Goal: Transaction & Acquisition: Purchase product/service

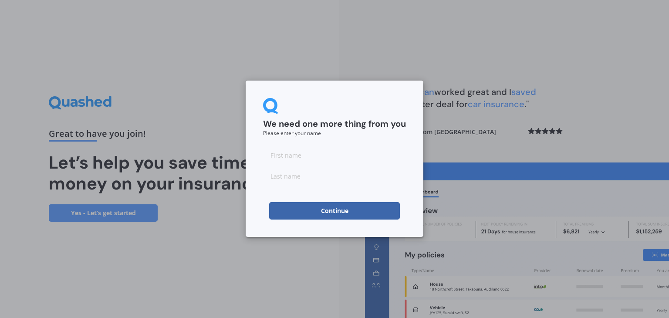
click at [374, 213] on button "Continue" at bounding box center [334, 210] width 131 height 17
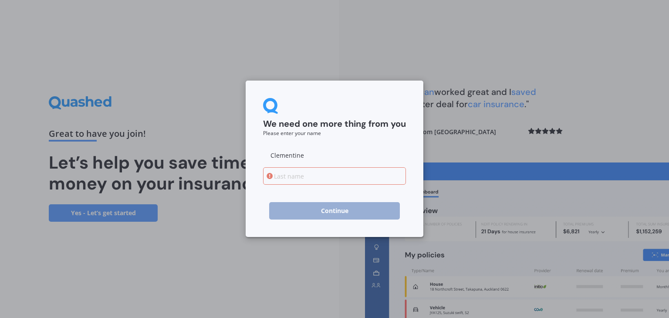
type input "Clementine"
click at [280, 179] on input at bounding box center [334, 175] width 143 height 17
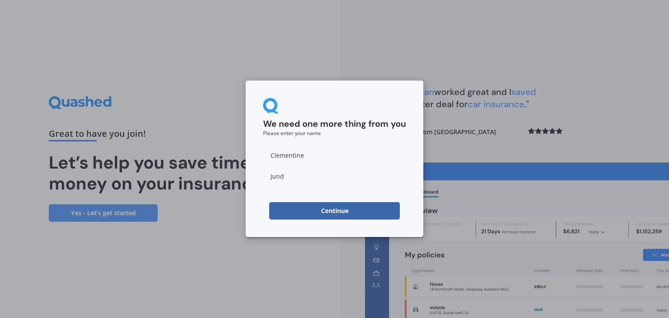
type input "Jund"
click at [273, 209] on button "Continue" at bounding box center [334, 210] width 131 height 17
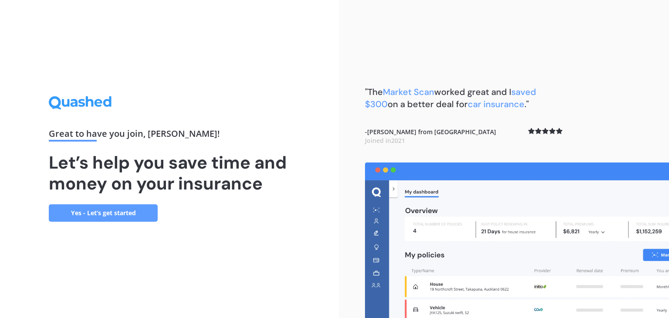
click at [107, 211] on link "Yes - Let’s get started" at bounding box center [103, 212] width 109 height 17
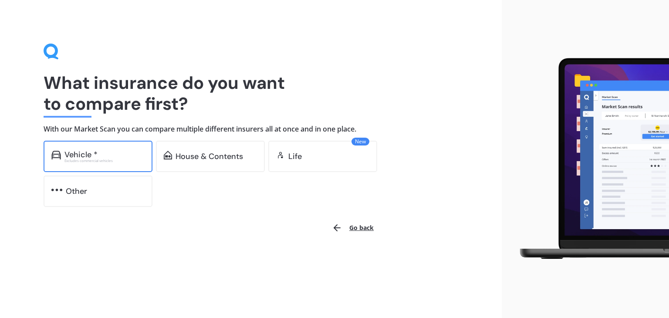
click at [88, 154] on div "Vehicle *" at bounding box center [80, 154] width 33 height 9
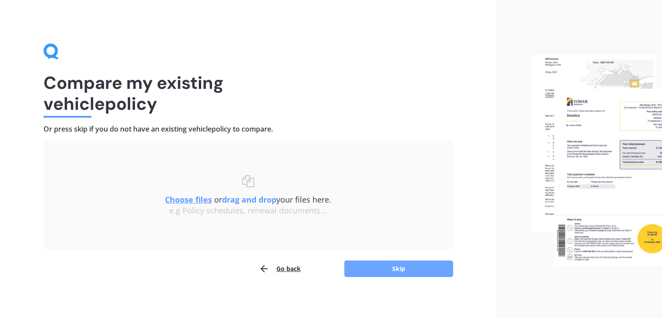
click at [363, 269] on button "Skip" at bounding box center [398, 268] width 109 height 17
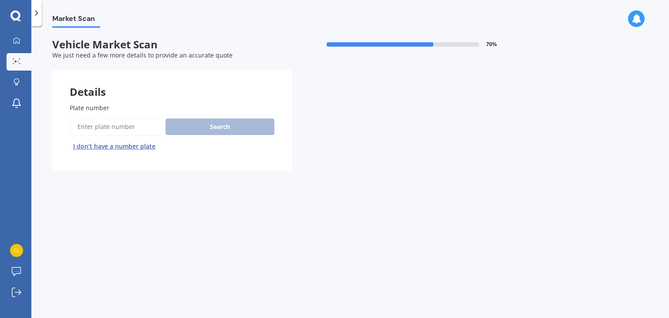
click at [124, 128] on input "Plate number" at bounding box center [116, 127] width 92 height 18
type input "fls114"
click at [196, 124] on button "Search" at bounding box center [219, 126] width 109 height 17
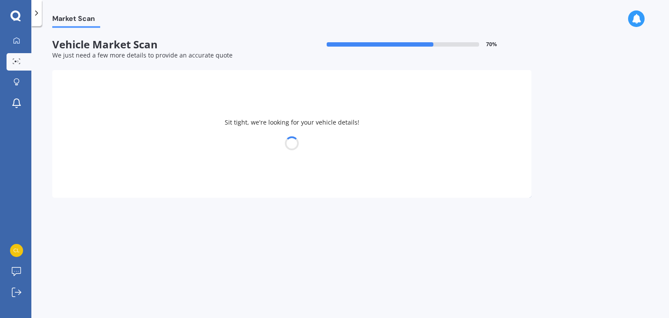
select select "NISSAN"
select select "CARAVAN"
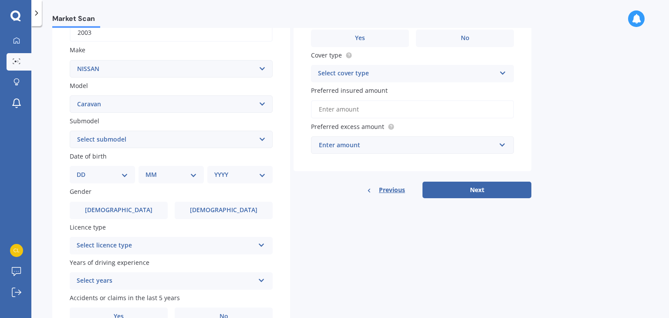
scroll to position [148, 0]
click at [110, 182] on div "DD 01 02 03 04 05 06 07 08 09 10 11 12 13 14 15 16 17 18 19 20 21 22 23 24 25 2…" at bounding box center [102, 173] width 65 height 17
click at [125, 175] on select "DD 01 02 03 04 05 06 07 08 09 10 11 12 13 14 15 16 17 18 19 20 21 22 23 24 25 2…" at bounding box center [102, 174] width 51 height 10
select select "30"
click at [84, 169] on select "DD 01 02 03 04 05 06 07 08 09 10 11 12 13 14 15 16 17 18 19 20 21 22 23 24 25 2…" at bounding box center [102, 174] width 51 height 10
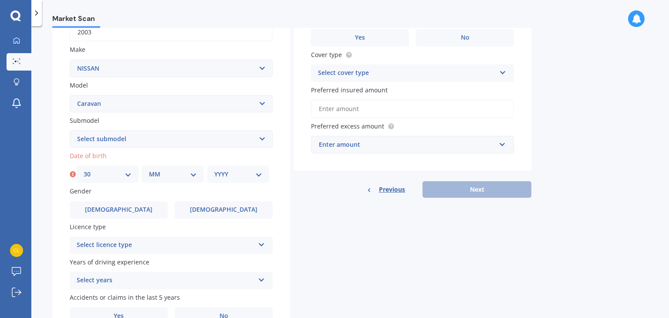
click at [176, 176] on select "MM 01 02 03 04 05 06 07 08 09 10 11 12" at bounding box center [173, 174] width 48 height 10
select select "07"
click at [149, 169] on select "MM 01 02 03 04 05 06 07 08 09 10 11 12" at bounding box center [173, 174] width 48 height 10
click at [236, 180] on div "YYYY 2025 2024 2023 2022 2021 2020 2019 2018 2017 2016 2015 2014 2013 2012 2011…" at bounding box center [238, 173] width 62 height 17
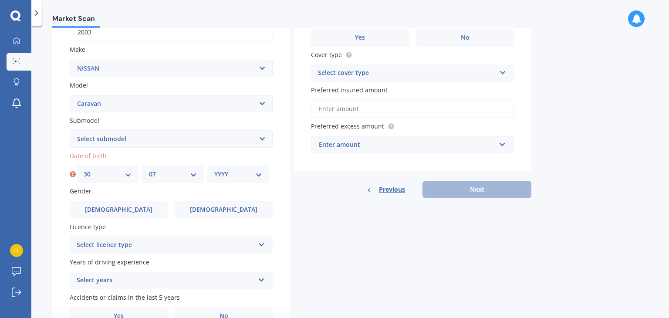
click at [256, 175] on select "YYYY 2025 2024 2023 2022 2021 2020 2019 2018 2017 2016 2015 2014 2013 2012 2011…" at bounding box center [238, 174] width 48 height 10
select select "1998"
click at [214, 169] on select "YYYY 2025 2024 2023 2022 2021 2020 2019 2018 2017 2016 2015 2014 2013 2012 2011…" at bounding box center [238, 174] width 48 height 10
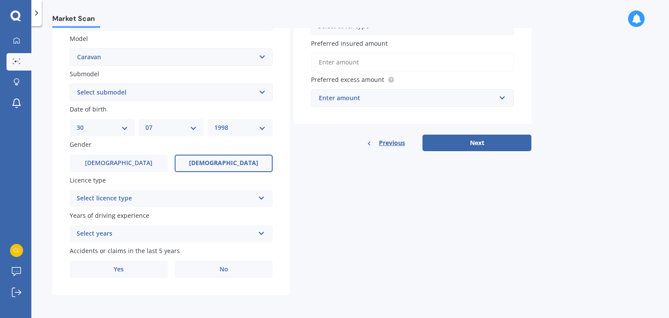
click at [211, 165] on label "[DEMOGRAPHIC_DATA]" at bounding box center [224, 163] width 98 height 17
click at [0, 0] on input "[DEMOGRAPHIC_DATA]" at bounding box center [0, 0] width 0 height 0
click at [169, 205] on div "Select licence type NZ Full NZ Restricted NZ Learners [GEOGRAPHIC_DATA] [GEOGRA…" at bounding box center [171, 198] width 203 height 17
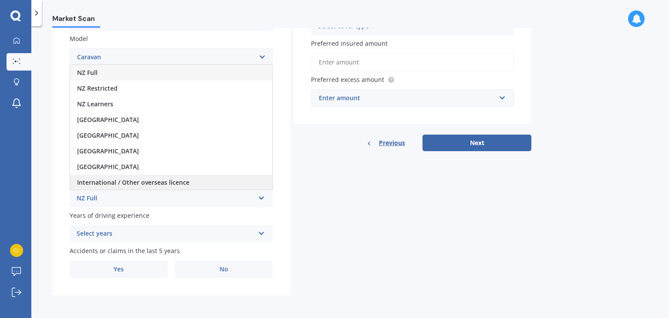
click at [139, 182] on span "International / Other overseas licence" at bounding box center [133, 182] width 112 height 8
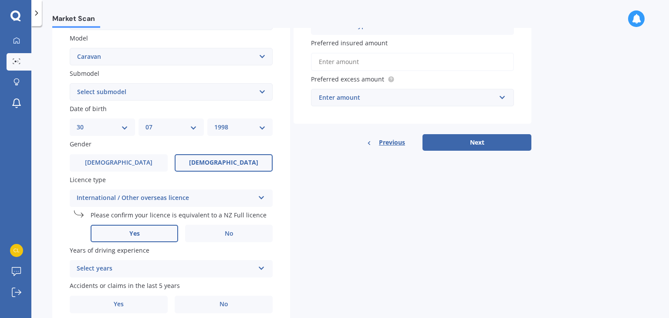
scroll to position [230, 0]
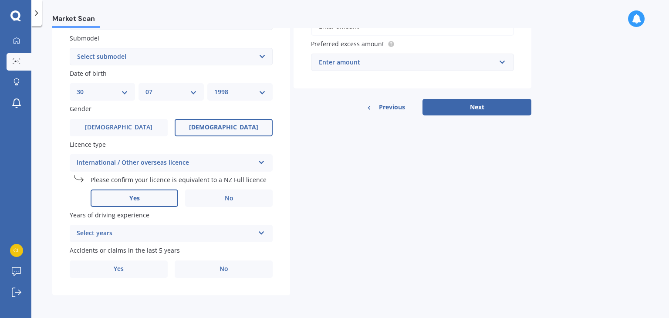
click at [143, 201] on label "Yes" at bounding box center [135, 197] width 88 height 17
click at [0, 0] on input "Yes" at bounding box center [0, 0] width 0 height 0
click at [145, 236] on div "Select years" at bounding box center [166, 233] width 178 height 10
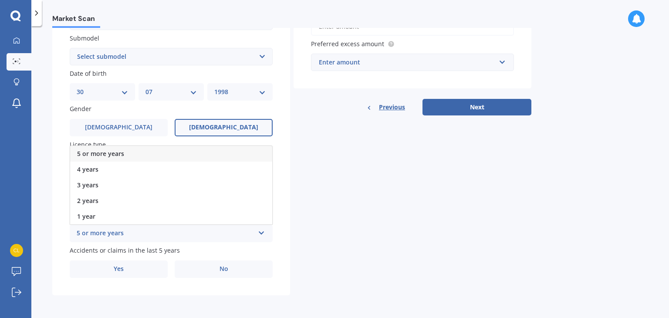
click at [135, 157] on div "5 or more years" at bounding box center [171, 154] width 202 height 16
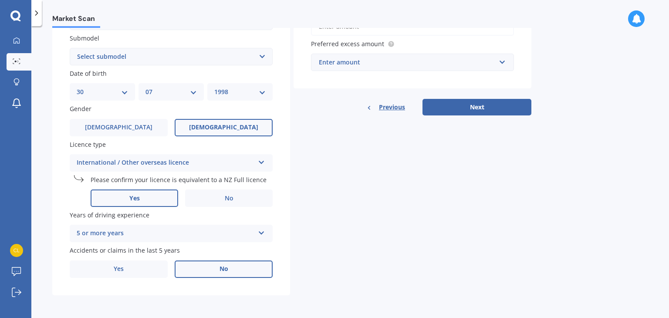
click at [212, 276] on label "No" at bounding box center [224, 268] width 98 height 17
click at [0, 0] on input "No" at bounding box center [0, 0] width 0 height 0
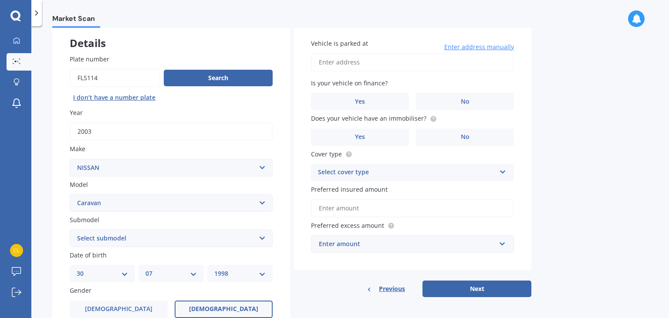
scroll to position [51, 0]
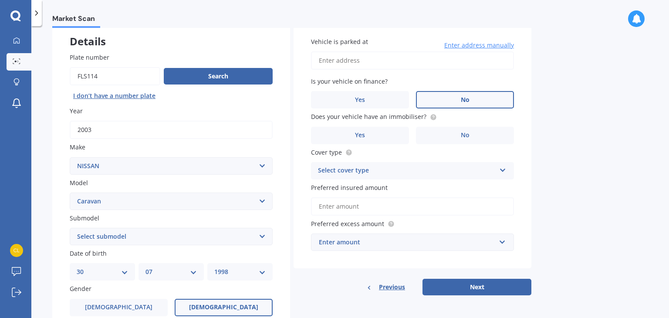
click at [496, 100] on label "No" at bounding box center [465, 99] width 98 height 17
click at [0, 0] on input "No" at bounding box center [0, 0] width 0 height 0
click at [437, 132] on label "No" at bounding box center [465, 135] width 98 height 17
click at [0, 0] on input "No" at bounding box center [0, 0] width 0 height 0
click at [362, 171] on div "Select cover type" at bounding box center [407, 170] width 178 height 10
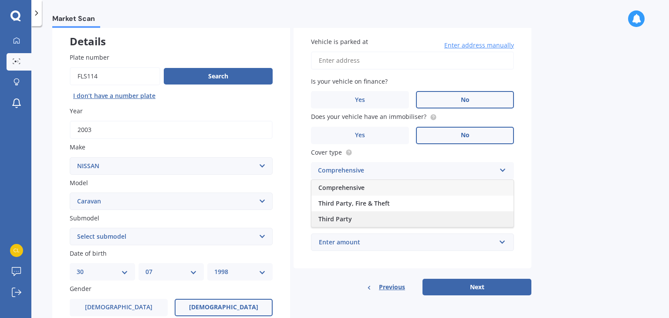
click at [356, 217] on div "Third Party" at bounding box center [412, 219] width 202 height 16
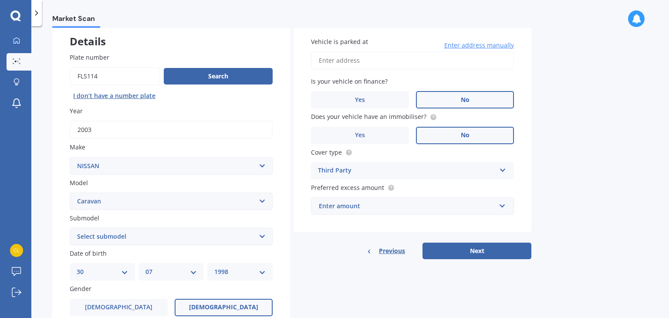
click at [366, 206] on div "Enter amount" at bounding box center [407, 206] width 177 height 10
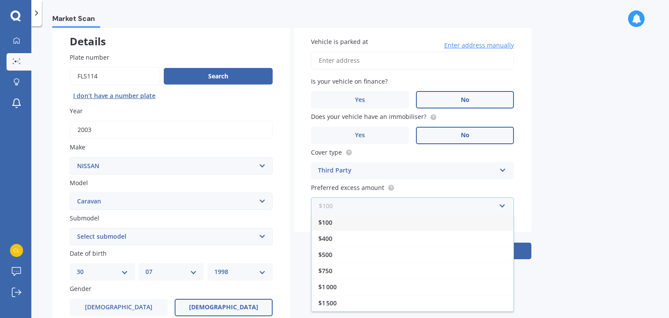
click at [367, 205] on input "text" at bounding box center [409, 206] width 195 height 17
click at [339, 257] on div "$500" at bounding box center [412, 254] width 202 height 16
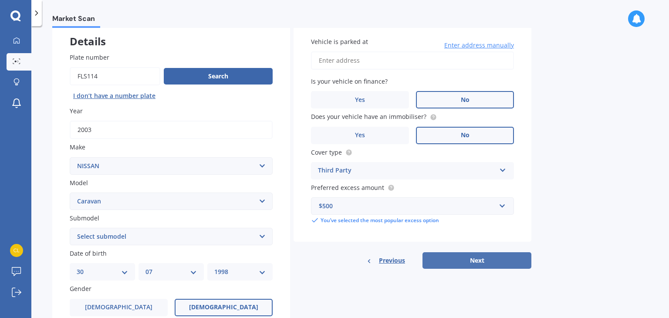
click at [456, 256] on button "Next" at bounding box center [476, 260] width 109 height 17
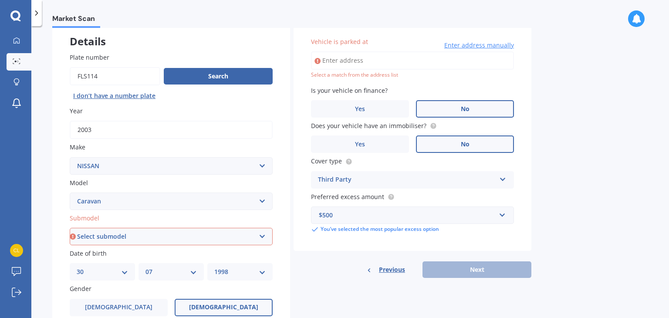
click at [366, 60] on input "Vehicle is parked at" at bounding box center [412, 60] width 203 height 18
paste input "[STREET_ADDRESS]"
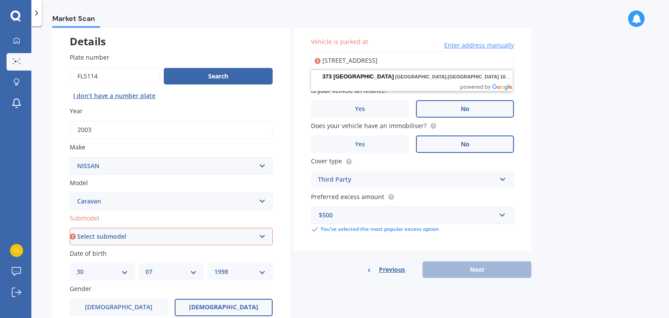
type input "[STREET_ADDRESS]"
click at [447, 287] on div "Details Plate number Search I don’t have a number plate Year [DATE] Make Select…" at bounding box center [291, 247] width 479 height 455
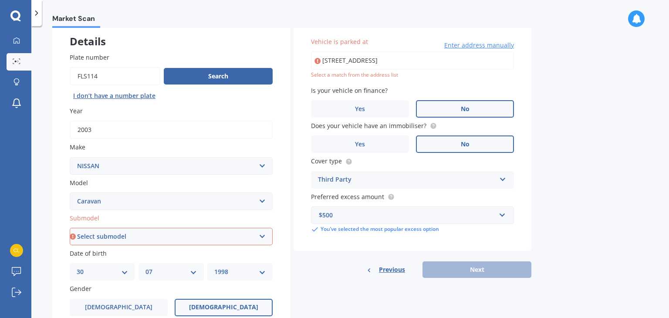
click at [488, 49] on span "Enter address manually" at bounding box center [479, 45] width 70 height 9
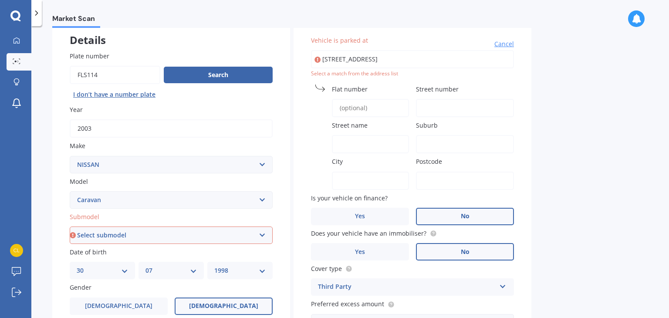
scroll to position [52, 0]
click at [369, 175] on input "City" at bounding box center [370, 181] width 77 height 18
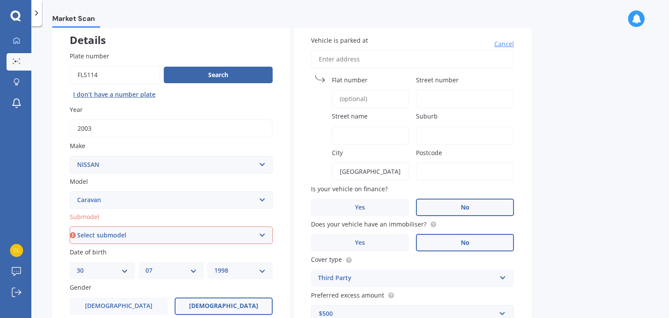
type input "[GEOGRAPHIC_DATA]"
click at [439, 171] on input "Postcode" at bounding box center [465, 171] width 98 height 18
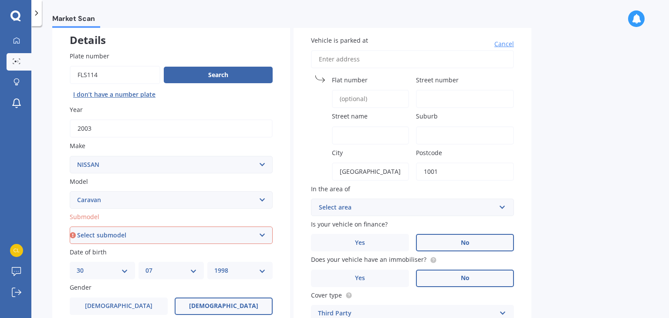
type input "1001"
click at [364, 135] on input "Street name" at bounding box center [370, 135] width 77 height 18
paste input "[STREET_ADDRESS]"
drag, startPoint x: 359, startPoint y: 135, endPoint x: 476, endPoint y: 131, distance: 116.7
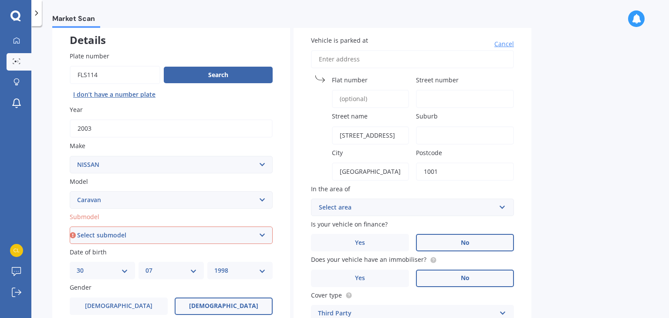
click at [476, 131] on div "Vehicle is parked at [GEOGRAPHIC_DATA] name [STREET_ADDRESS][GEOGRAPHIC_DATA] […" at bounding box center [412, 201] width 238 height 366
drag, startPoint x: 346, startPoint y: 138, endPoint x: 310, endPoint y: 128, distance: 37.0
click at [310, 128] on div "Vehicle is parked at [GEOGRAPHIC_DATA] name [GEOGRAPHIC_DATA] [GEOGRAPHIC_DATA]…" at bounding box center [412, 201] width 238 height 366
type input "[GEOGRAPHIC_DATA]"
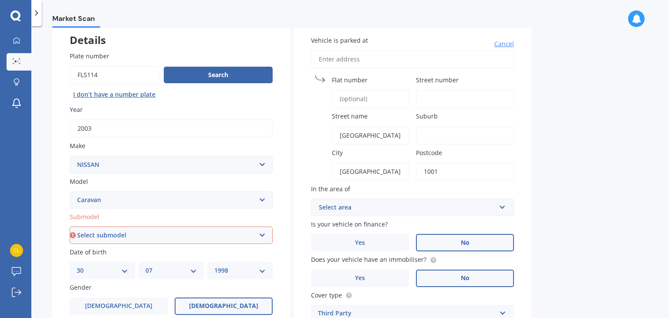
click at [440, 94] on input "Street number" at bounding box center [465, 99] width 98 height 18
type input "373"
click at [438, 170] on input "1001" at bounding box center [465, 171] width 98 height 18
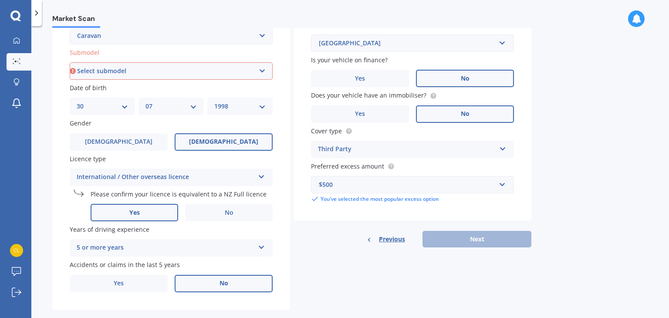
type input "1010"
click at [450, 266] on div "Details Plate number Search I don’t have a number plate Year [DATE] Make Select…" at bounding box center [291, 81] width 479 height 455
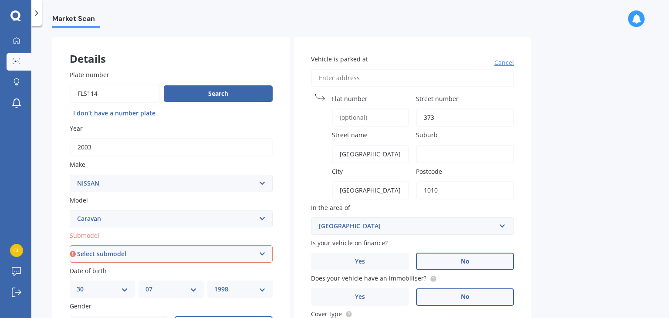
scroll to position [32, 0]
click at [340, 153] on input "[GEOGRAPHIC_DATA]" at bounding box center [370, 155] width 77 height 18
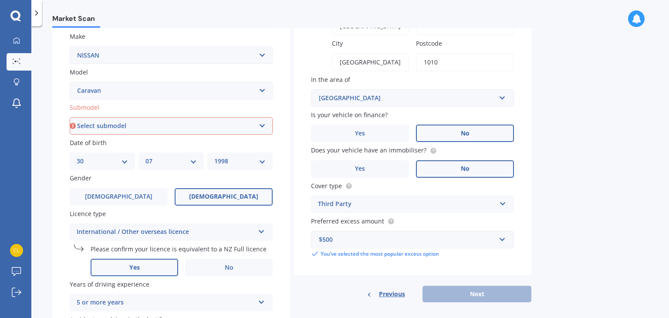
scroll to position [230, 0]
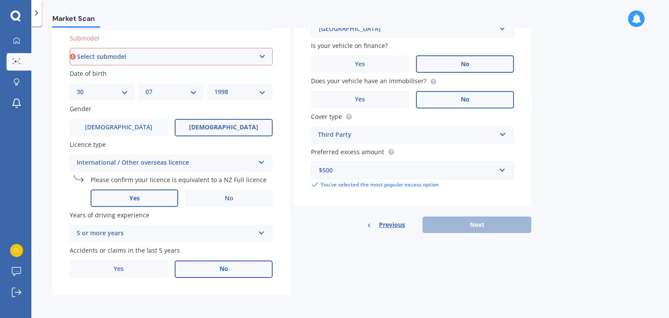
type input "[GEOGRAPHIC_DATA]"
click at [471, 223] on div "Previous Next" at bounding box center [412, 224] width 238 height 17
click at [393, 262] on div "Details Plate number Search I don’t have a number plate Year [DATE] Make Select…" at bounding box center [291, 67] width 479 height 455
click at [396, 223] on span "Previous" at bounding box center [392, 224] width 26 height 13
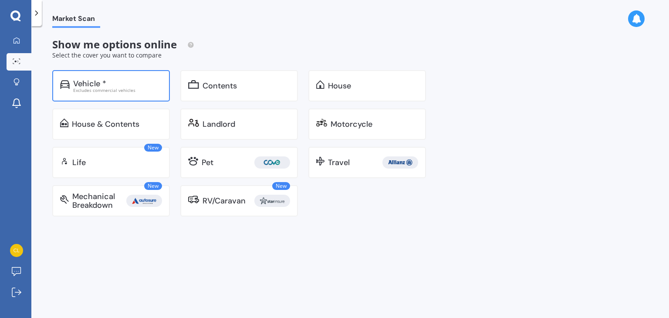
click at [131, 88] on div "Excludes commercial vehicles" at bounding box center [117, 90] width 89 height 4
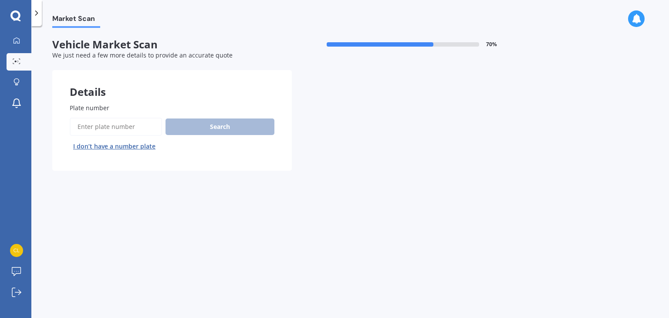
click at [118, 126] on input "Plate number" at bounding box center [116, 127] width 92 height 18
type input "fls114"
click at [205, 131] on button "Search" at bounding box center [219, 126] width 109 height 17
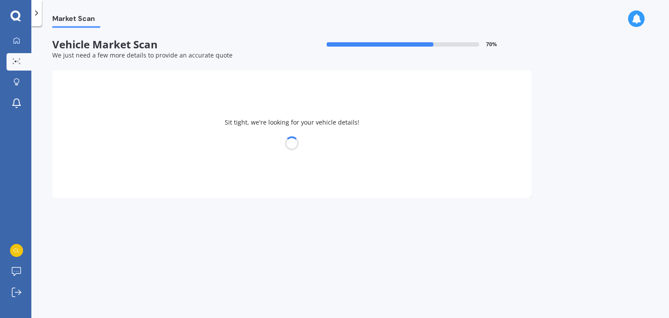
select select "NISSAN"
select select "CARAVAN"
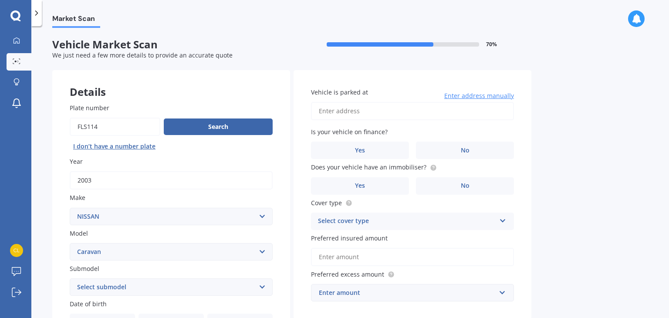
click at [366, 104] on input "Vehicle is parked at" at bounding box center [412, 111] width 203 height 18
paste input "373"
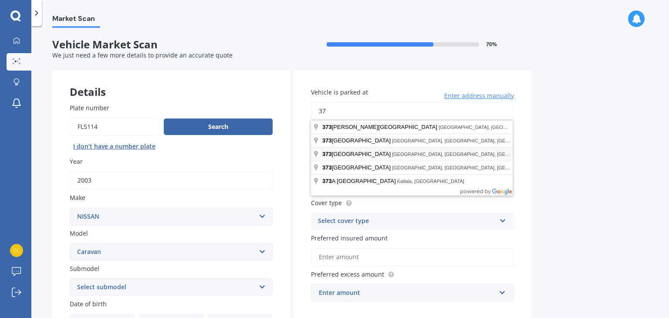
type input "3"
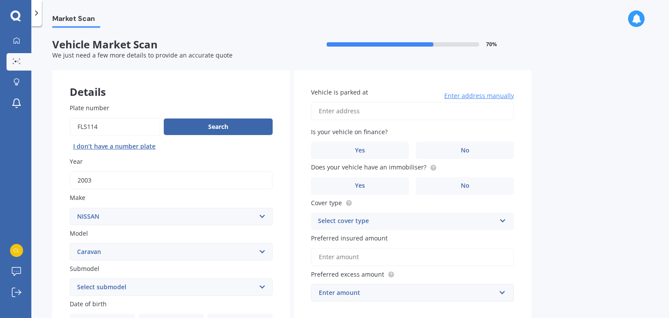
paste input "[STREET_ADDRESS]"
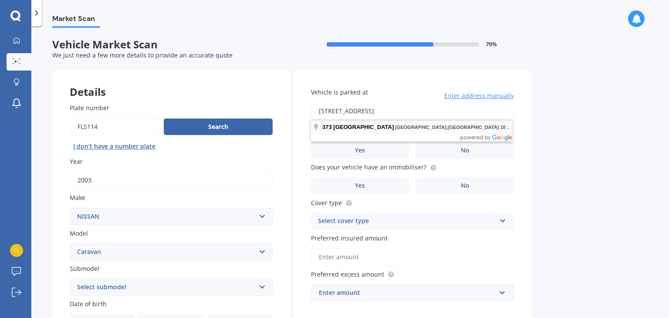
type input "[STREET_ADDRESS]"
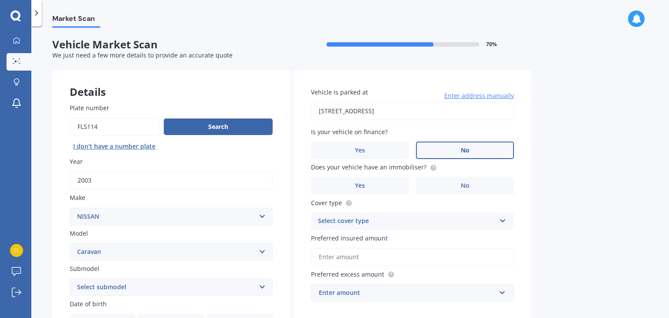
click at [492, 149] on label "No" at bounding box center [465, 149] width 98 height 17
click at [0, 0] on input "No" at bounding box center [0, 0] width 0 height 0
click at [470, 190] on label "No" at bounding box center [465, 185] width 98 height 17
click at [0, 0] on input "No" at bounding box center [0, 0] width 0 height 0
click at [428, 226] on div "Select cover type" at bounding box center [407, 221] width 178 height 10
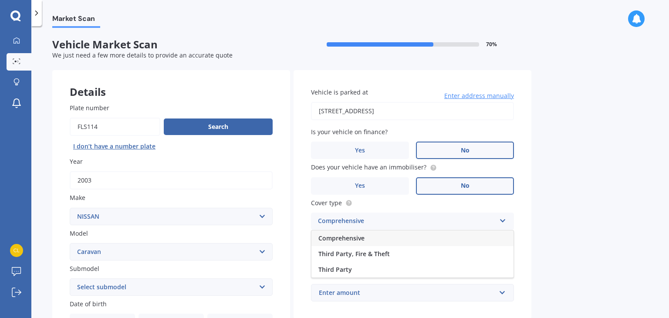
click at [364, 267] on div "Third Party" at bounding box center [412, 270] width 202 height 16
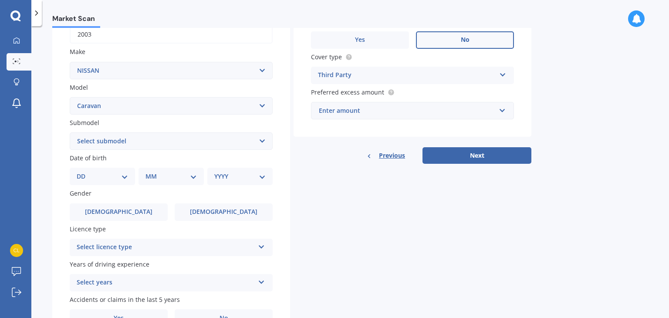
scroll to position [146, 0]
click at [366, 108] on div "Enter amount" at bounding box center [407, 110] width 177 height 10
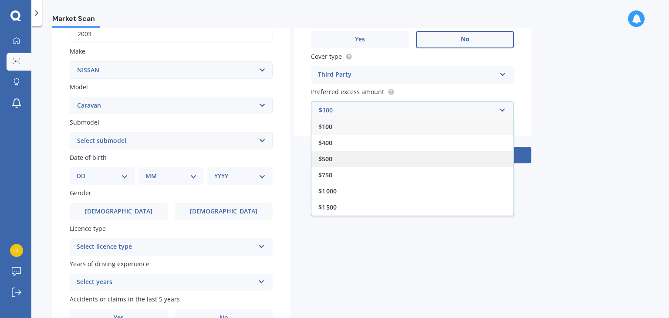
click at [347, 155] on div "$500" at bounding box center [412, 159] width 202 height 16
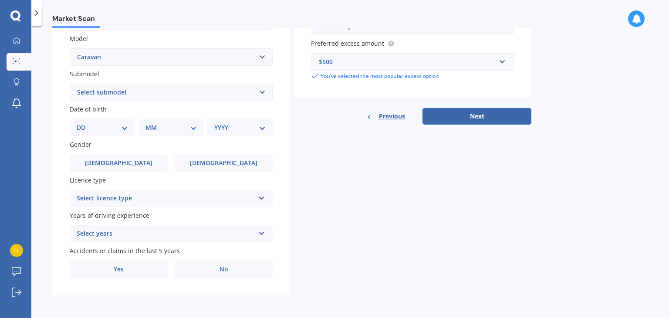
scroll to position [195, 0]
click at [101, 125] on select "DD 01 02 03 04 05 06 07 08 09 10 11 12 13 14 15 16 17 18 19 20 21 22 23 24 25 2…" at bounding box center [102, 128] width 51 height 10
select select "30"
click at [84, 123] on select "DD 01 02 03 04 05 06 07 08 09 10 11 12 13 14 15 16 17 18 19 20 21 22 23 24 25 2…" at bounding box center [102, 128] width 51 height 10
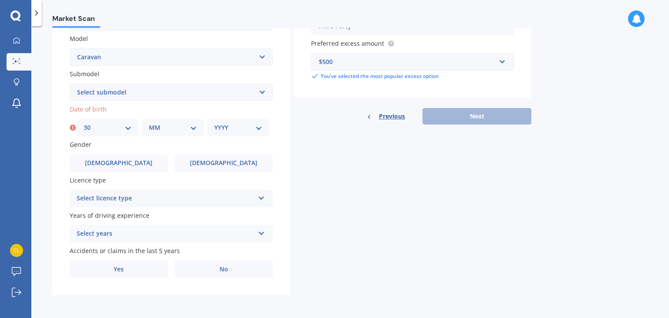
click at [191, 127] on select "MM 01 02 03 04 05 06 07 08 09 10 11 12" at bounding box center [173, 128] width 48 height 10
select select "07"
click at [149, 123] on select "MM 01 02 03 04 05 06 07 08 09 10 11 12" at bounding box center [173, 128] width 48 height 10
click at [258, 130] on select "YYYY 2025 2024 2023 2022 2021 2020 2019 2018 2017 2016 2015 2014 2013 2012 2011…" at bounding box center [238, 128] width 48 height 10
select select "1998"
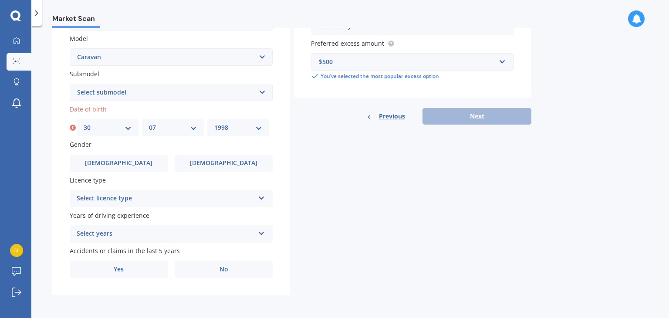
click at [214, 123] on select "YYYY 2025 2024 2023 2022 2021 2020 2019 2018 2017 2016 2015 2014 2013 2012 2011…" at bounding box center [238, 128] width 48 height 10
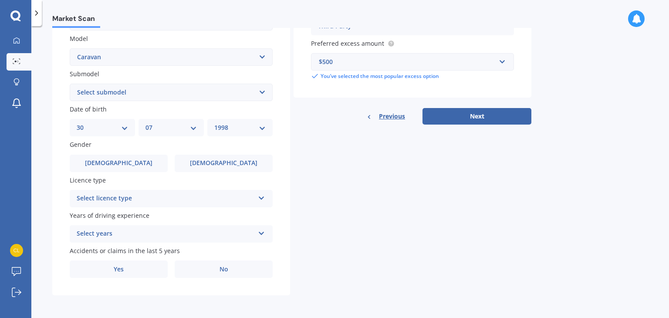
scroll to position [195, 0]
click at [212, 167] on label "[DEMOGRAPHIC_DATA]" at bounding box center [224, 163] width 98 height 17
click at [0, 0] on input "[DEMOGRAPHIC_DATA]" at bounding box center [0, 0] width 0 height 0
click at [176, 196] on div "Select licence type" at bounding box center [166, 198] width 178 height 10
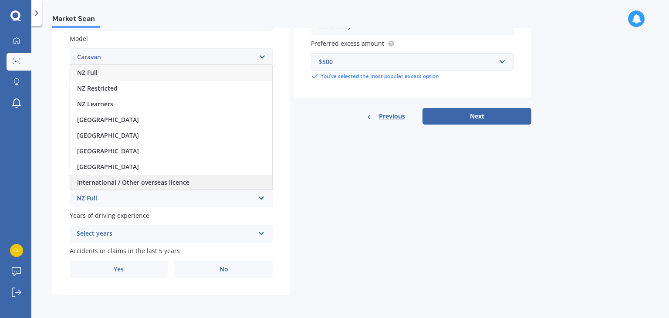
click at [160, 180] on span "International / Other overseas licence" at bounding box center [133, 182] width 112 height 8
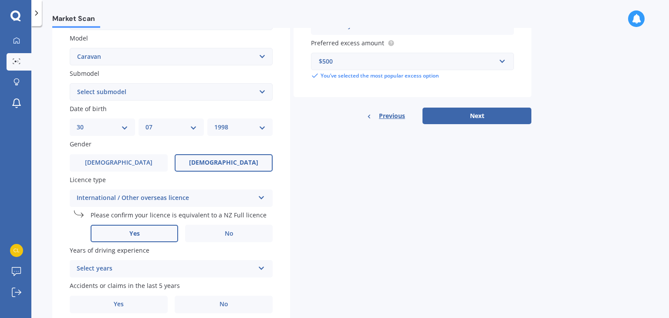
scroll to position [230, 0]
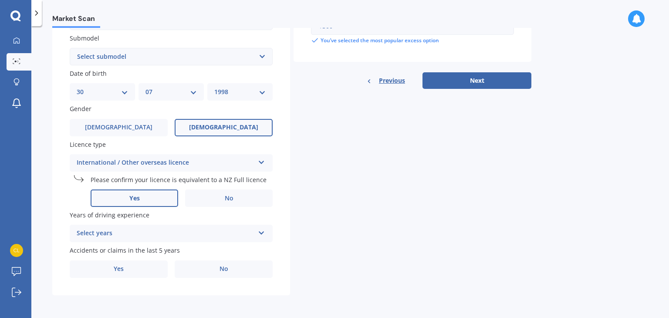
click at [165, 202] on label "Yes" at bounding box center [135, 197] width 88 height 17
click at [0, 0] on input "Yes" at bounding box center [0, 0] width 0 height 0
click at [145, 241] on div "Select years 5 or more years 4 years 3 years 2 years 1 year" at bounding box center [171, 233] width 203 height 17
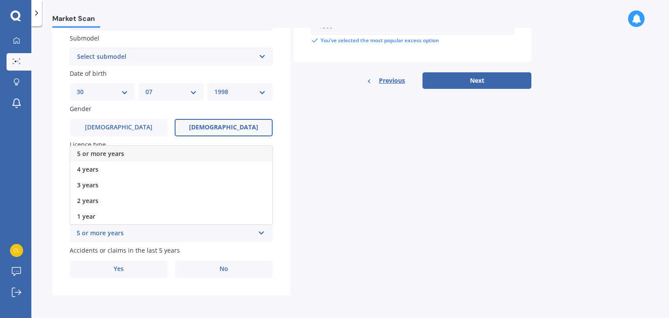
click at [135, 155] on div "5 or more years" at bounding box center [171, 154] width 202 height 16
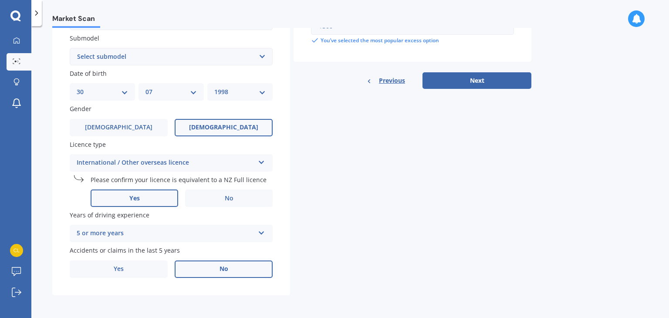
click at [223, 267] on span "No" at bounding box center [223, 268] width 9 height 7
click at [0, 0] on input "No" at bounding box center [0, 0] width 0 height 0
click at [444, 81] on button "Next" at bounding box center [476, 80] width 109 height 17
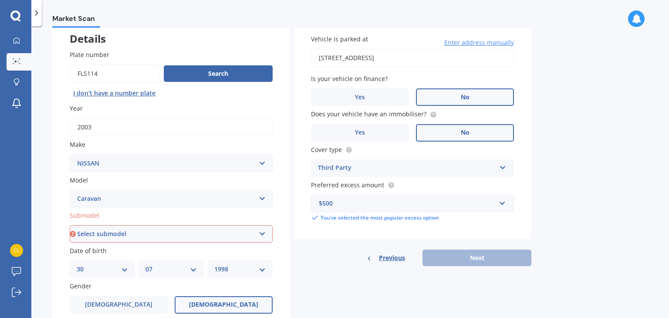
scroll to position [53, 0]
click at [137, 237] on select "Select submodel diesel petrol" at bounding box center [171, 234] width 203 height 17
select select "PETROL"
click at [70, 226] on select "Select submodel diesel petrol" at bounding box center [171, 234] width 203 height 17
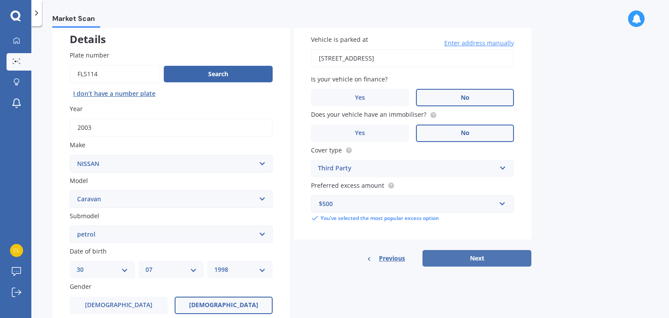
click at [467, 255] on button "Next" at bounding box center [476, 258] width 109 height 17
select select "30"
select select "07"
select select "1998"
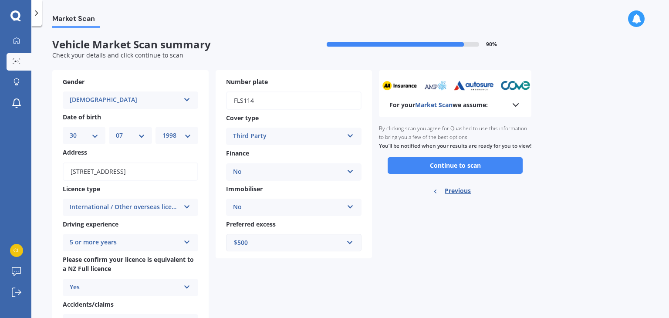
scroll to position [44, 0]
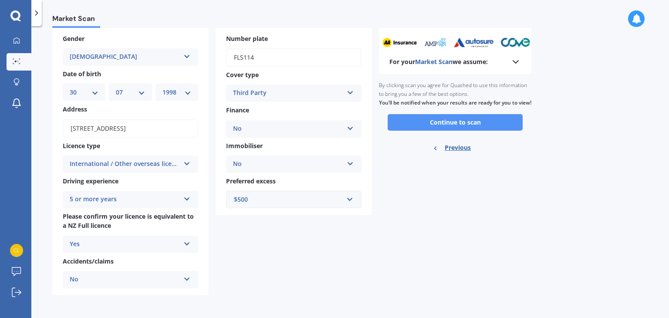
click at [437, 126] on button "Continue to scan" at bounding box center [454, 122] width 135 height 17
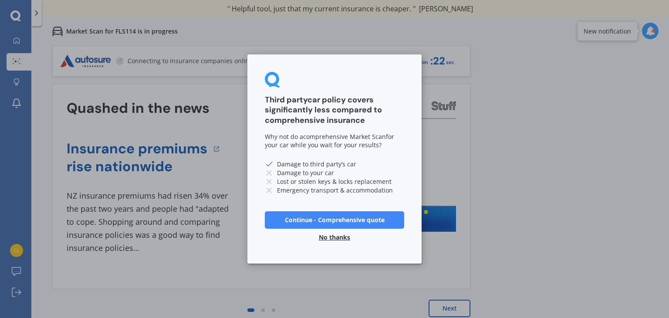
click at [339, 220] on button "Continue - Comprehensive quote" at bounding box center [334, 219] width 139 height 17
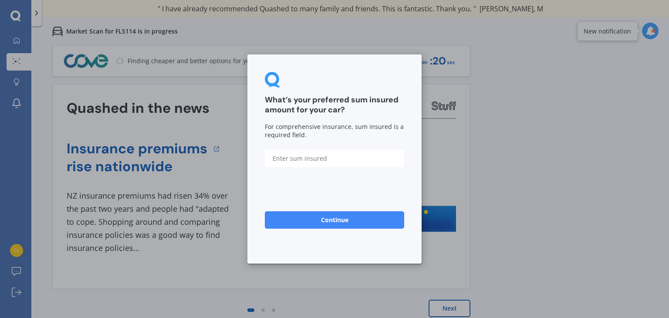
click at [344, 152] on input "text" at bounding box center [334, 158] width 139 height 17
drag, startPoint x: 350, startPoint y: 128, endPoint x: 390, endPoint y: 128, distance: 39.6
click at [390, 128] on div "For comprehensive insurance, sum insured is a required field." at bounding box center [334, 130] width 139 height 17
copy div "sum insured i"
click at [311, 160] on input "text" at bounding box center [334, 158] width 139 height 17
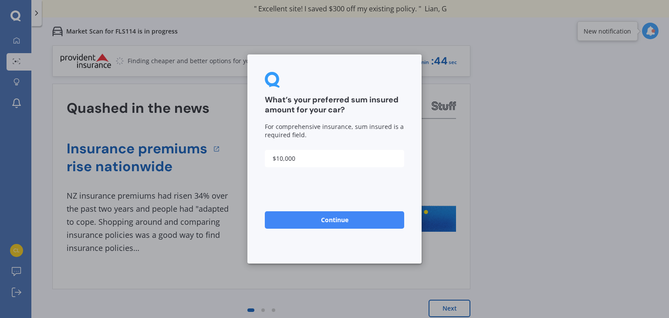
type input "$10,000"
click at [321, 221] on button "Continue" at bounding box center [334, 219] width 139 height 17
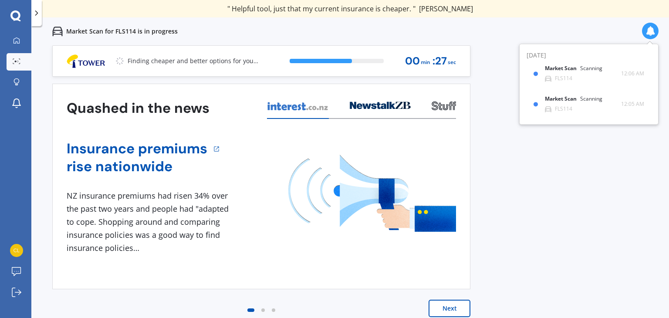
click at [451, 310] on button "Next" at bounding box center [449, 308] width 42 height 17
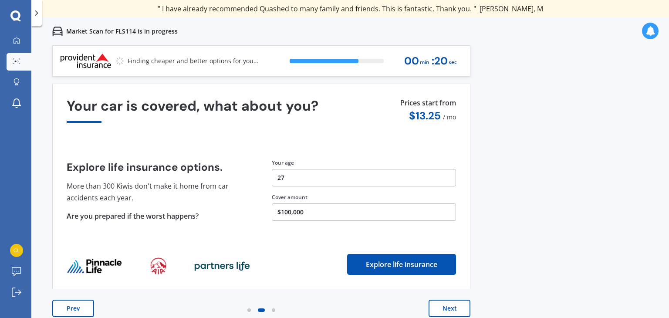
click at [336, 180] on button "27" at bounding box center [364, 177] width 184 height 17
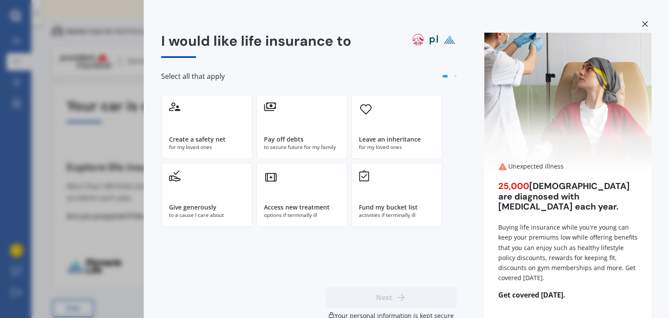
click at [97, 157] on div "I would like life insurance to Select all that apply Create a safety net for my…" at bounding box center [334, 159] width 669 height 318
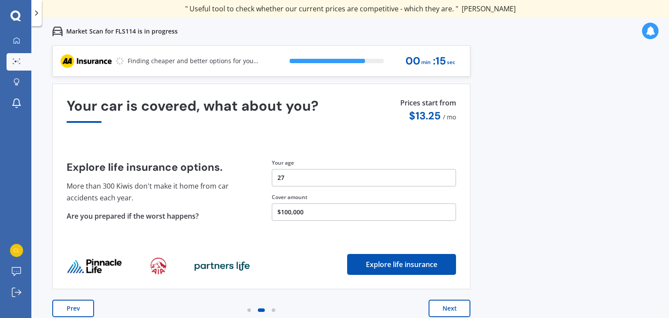
click at [388, 263] on button "Explore life insurance" at bounding box center [401, 264] width 109 height 21
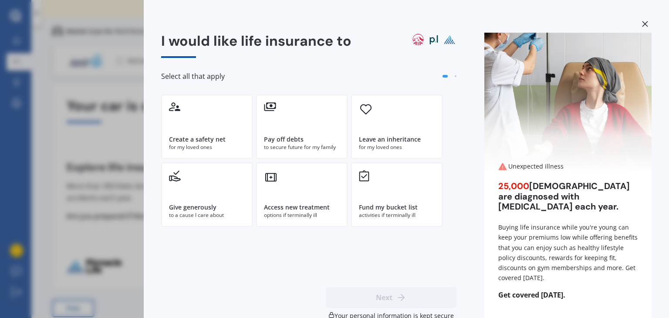
scroll to position [20, 0]
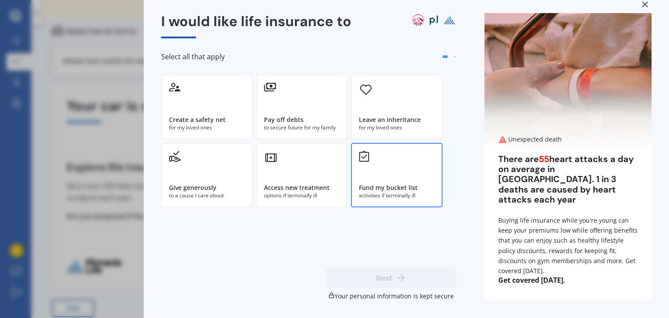
click at [400, 171] on div "Fund my bucket list activities if terminally ill" at bounding box center [396, 175] width 91 height 64
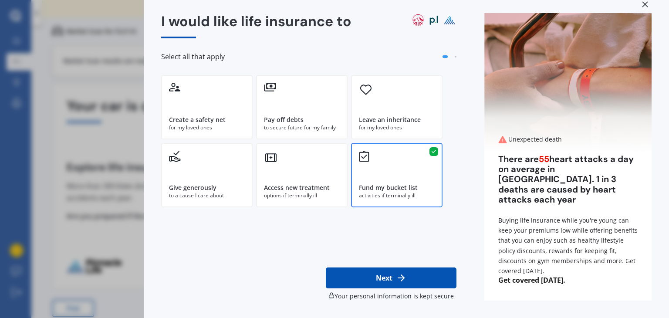
click at [413, 282] on button "Next" at bounding box center [391, 277] width 131 height 21
select select "30"
select select "07"
select select "1998"
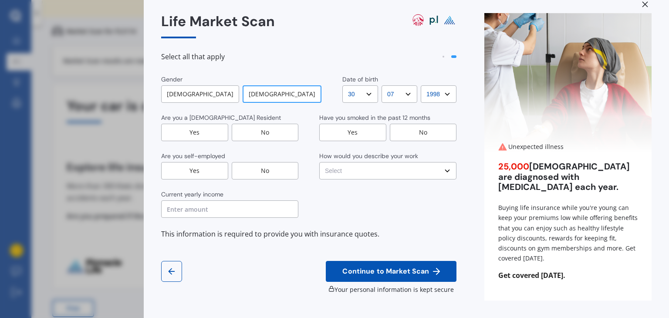
click at [36, 133] on div "Life Market Scan Select all that apply Gender [DEMOGRAPHIC_DATA] [DEMOGRAPHIC_D…" at bounding box center [334, 159] width 669 height 318
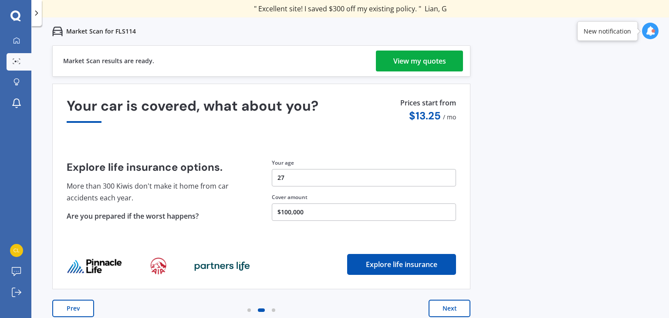
click at [449, 307] on button "Next" at bounding box center [449, 308] width 42 height 17
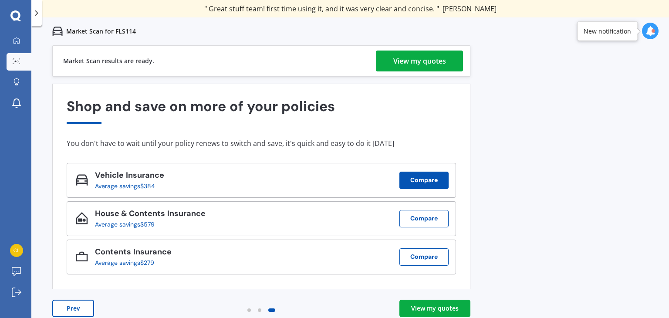
click at [430, 178] on button "Compare" at bounding box center [423, 180] width 49 height 17
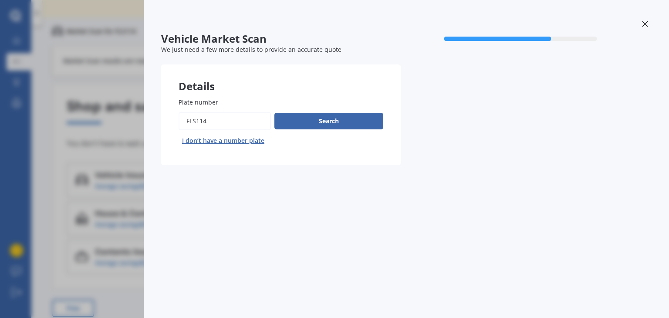
click at [132, 104] on div "Vehicle Market Scan 70 % We just need a few more details to provide an accurate…" at bounding box center [334, 159] width 669 height 318
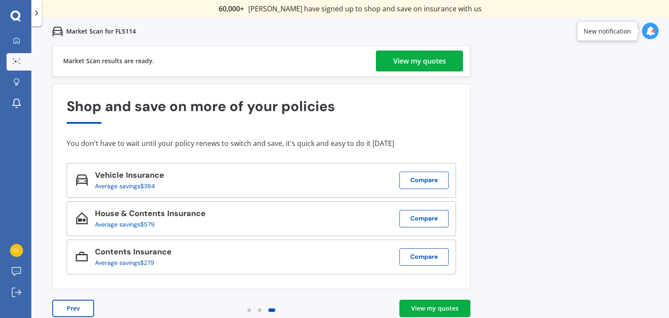
click at [428, 63] on div "View my quotes" at bounding box center [419, 61] width 53 height 21
